Goal: Task Accomplishment & Management: Use online tool/utility

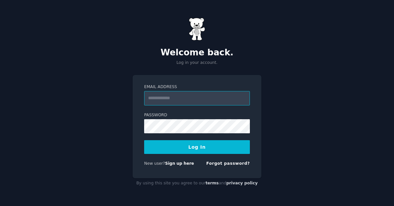
type input "**********"
click at [215, 147] on button "Log In" at bounding box center [197, 147] width 106 height 14
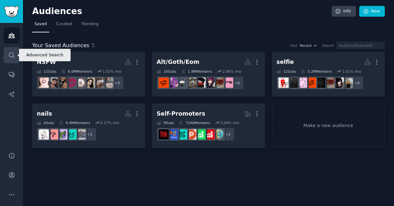
click at [16, 57] on link "Search" at bounding box center [12, 55] width 16 height 16
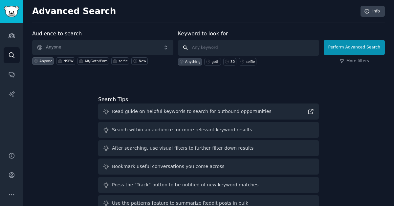
click at [204, 48] on input "text" at bounding box center [248, 48] width 141 height 16
paste input "GothGirlBelly"
type input "r/GothGirlBelly"
click button "Perform Advanced Search" at bounding box center [354, 47] width 61 height 15
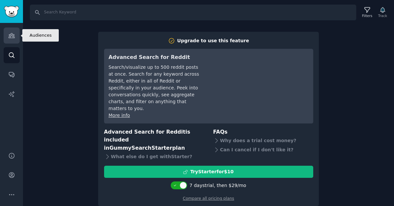
click at [9, 35] on icon "Sidebar" at bounding box center [12, 35] width 6 height 5
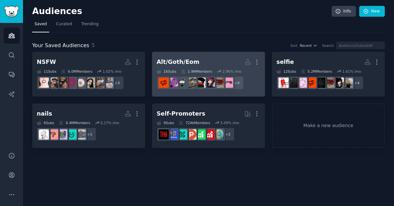
click at [217, 58] on h2 "Alt/Goth/Eom More" at bounding box center [209, 61] width 104 height 11
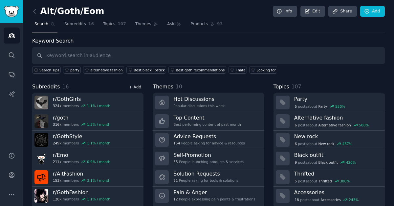
click at [136, 88] on link "+ Add" at bounding box center [135, 87] width 12 height 5
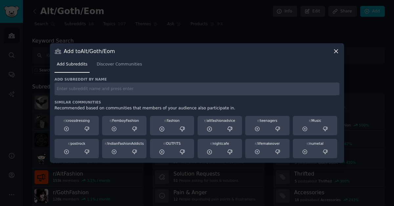
click at [136, 88] on input "text" at bounding box center [196, 89] width 285 height 13
paste input "GothGirlBelly"
type input "r/GothGirlBelly"
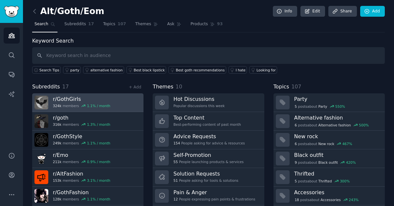
scroll to position [18, 0]
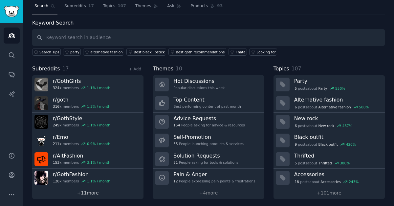
click at [84, 191] on link "+ 11 more" at bounding box center [87, 193] width 111 height 11
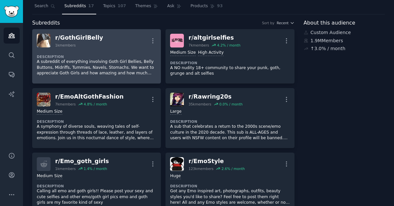
click at [104, 62] on p "A subreddit of everything involving Goth Girl Bellies, Belly Buttons, Midriffs,…" at bounding box center [96, 67] width 119 height 17
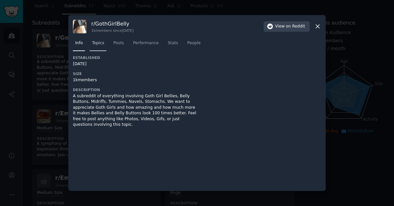
click at [95, 40] on span "Topics" at bounding box center [98, 43] width 12 height 6
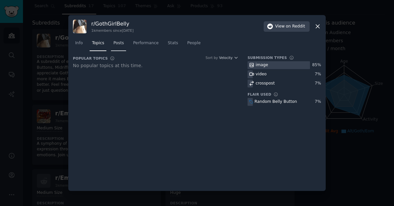
click at [115, 43] on span "Posts" at bounding box center [118, 43] width 11 height 6
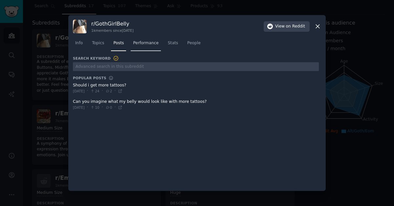
click at [141, 42] on span "Performance" at bounding box center [146, 43] width 26 height 6
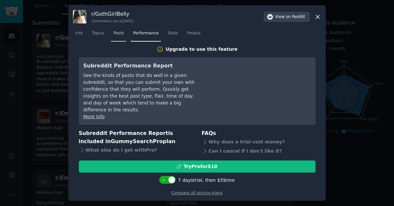
click at [117, 35] on span "Posts" at bounding box center [118, 34] width 11 height 6
